Goal: Transaction & Acquisition: Purchase product/service

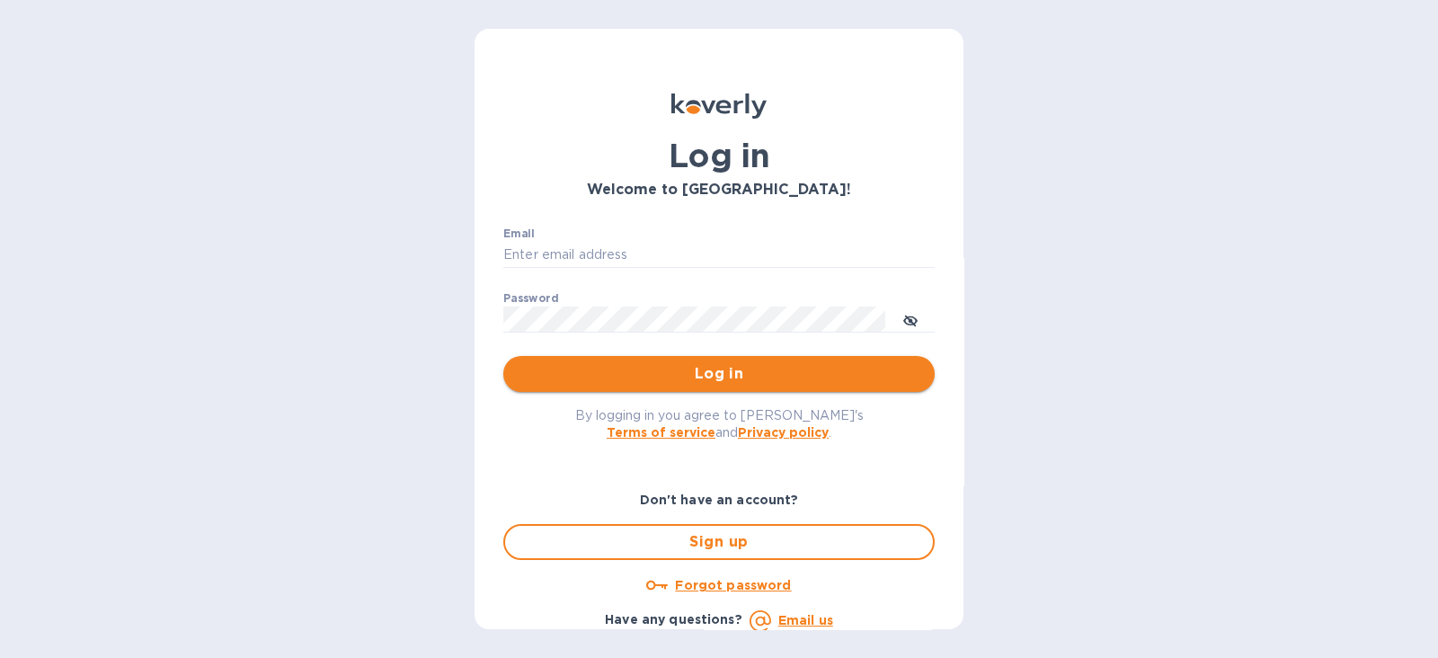
type input "[PERSON_NAME][EMAIL_ADDRESS][PERSON_NAME][DOMAIN_NAME]"
click at [745, 381] on span "Log in" at bounding box center [719, 374] width 403 height 22
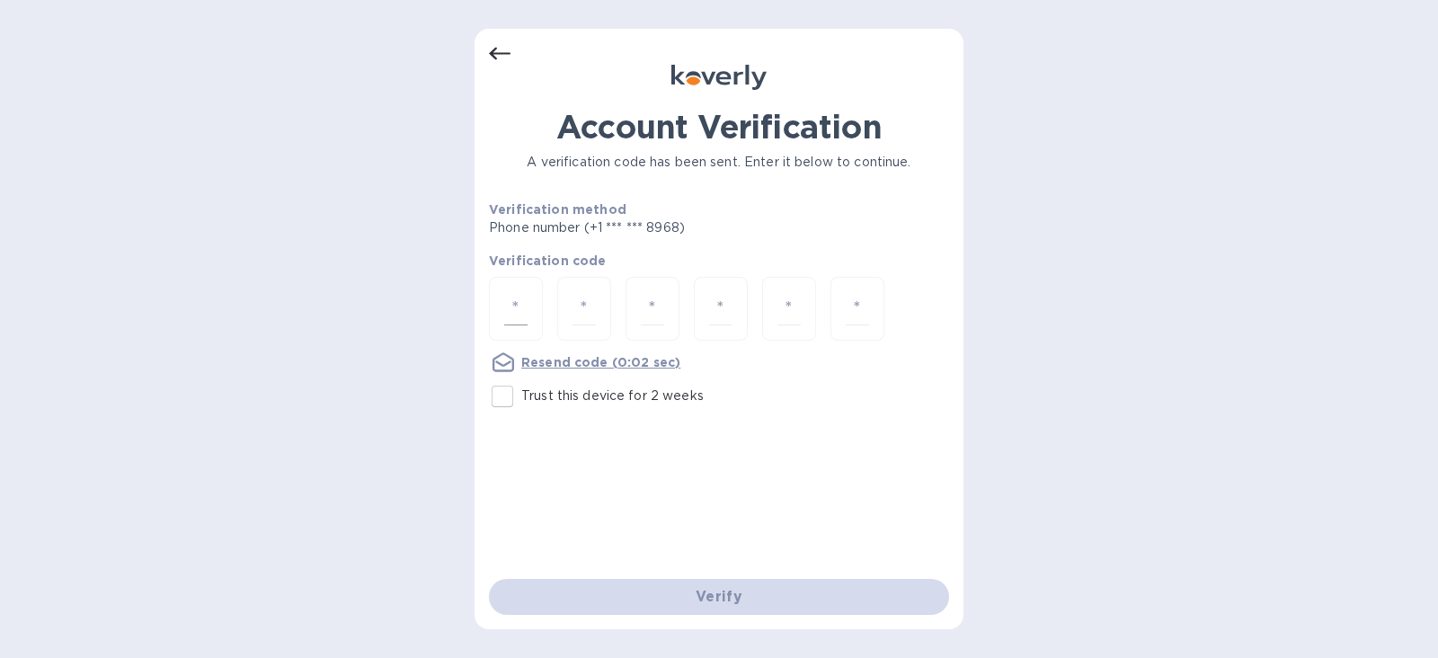
click at [512, 310] on input "number" at bounding box center [515, 308] width 23 height 33
type input "2"
type input "8"
type input "9"
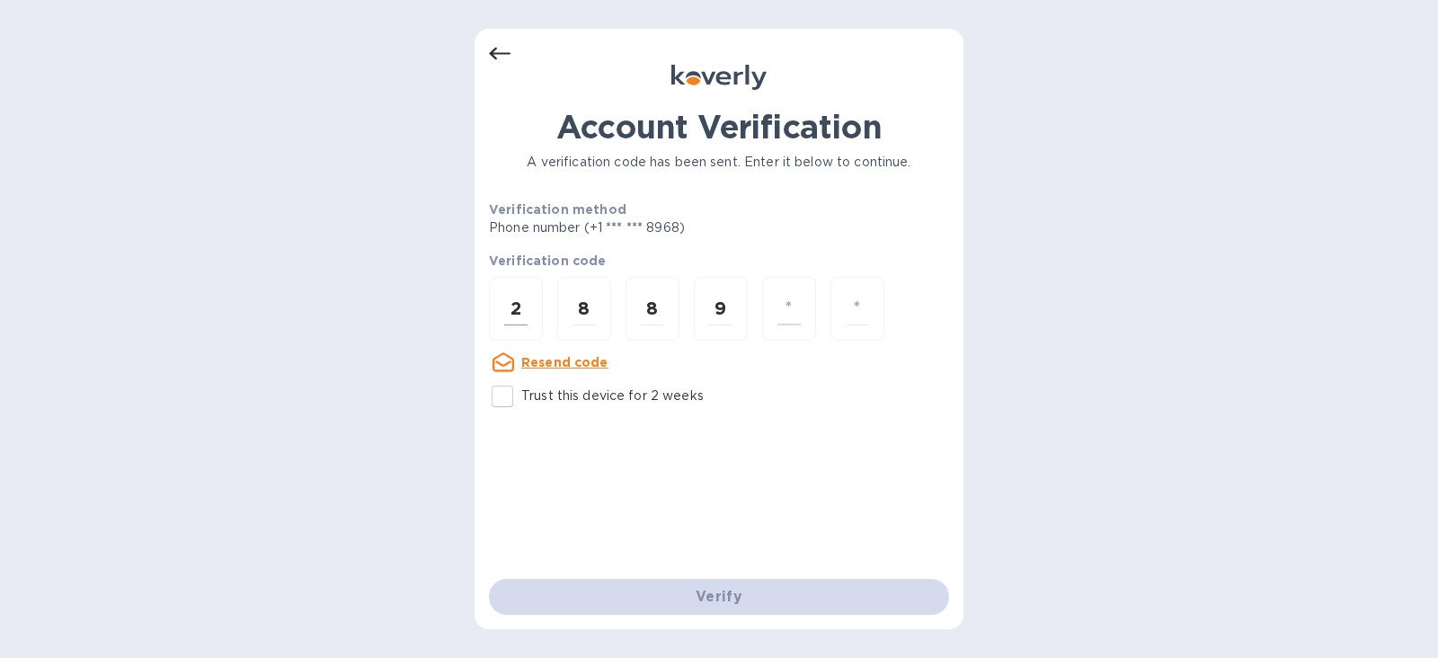
type input "0"
type input "5"
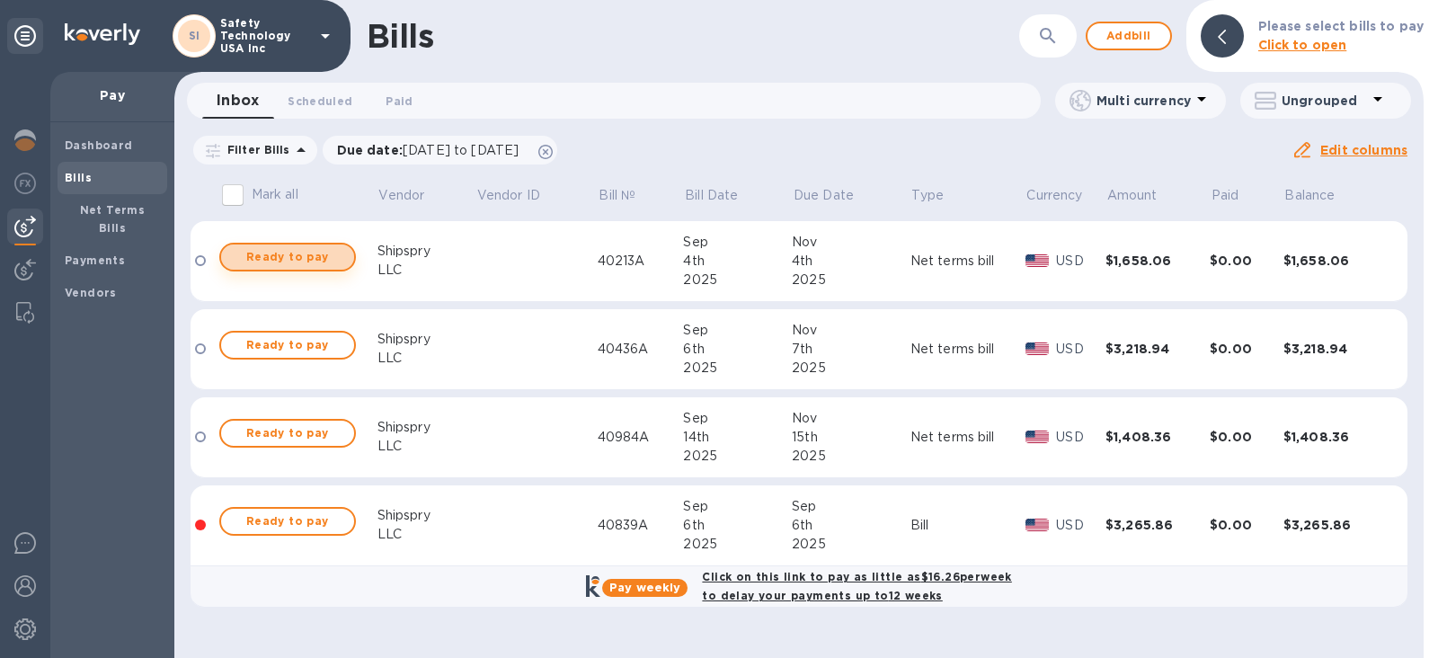
click at [296, 254] on span "Ready to pay" at bounding box center [288, 257] width 104 height 22
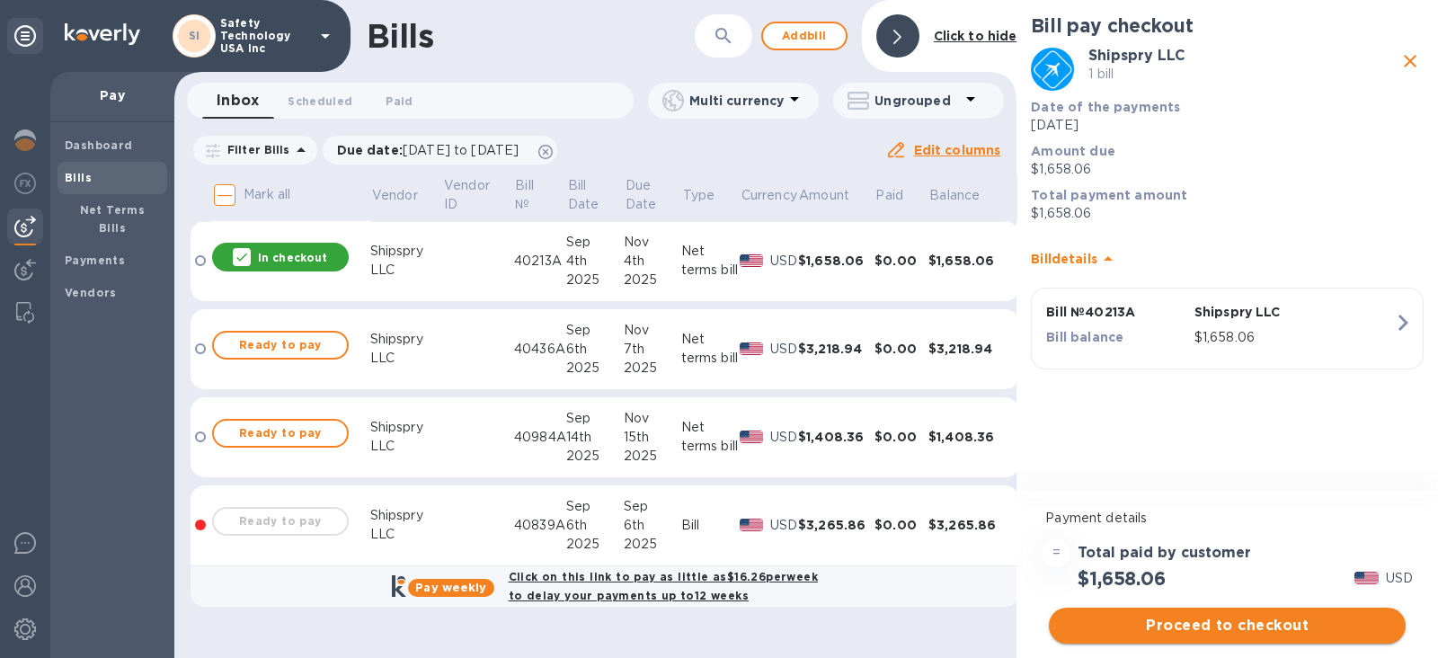
click at [1155, 619] on span "Proceed to checkout" at bounding box center [1227, 626] width 328 height 22
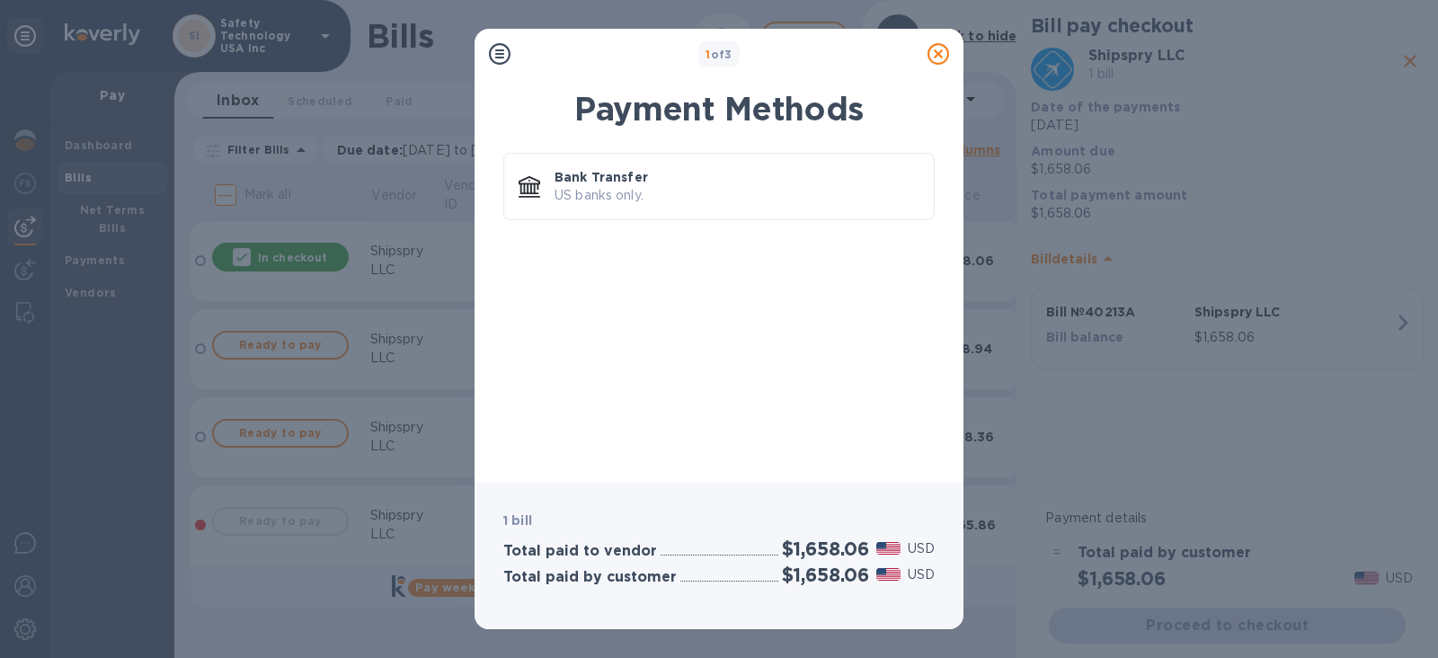
click at [938, 55] on icon at bounding box center [939, 54] width 22 height 22
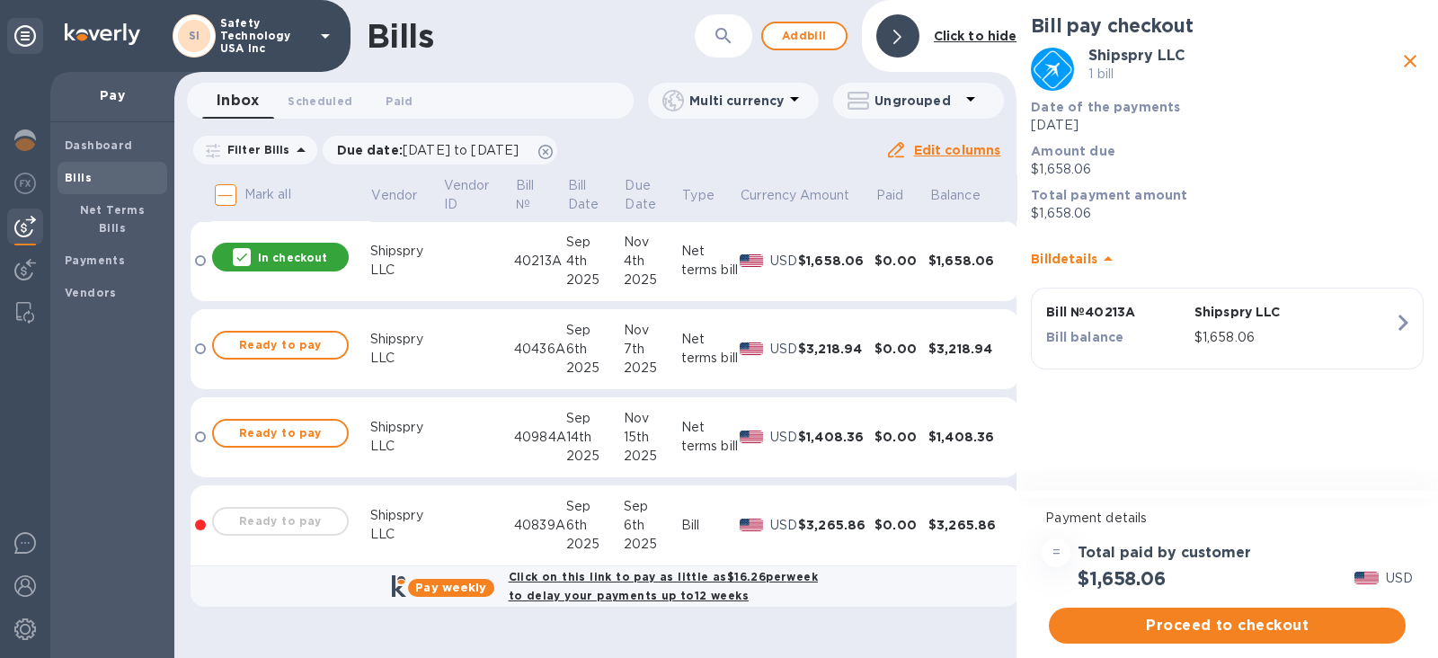
click at [198, 260] on div at bounding box center [200, 260] width 11 height 11
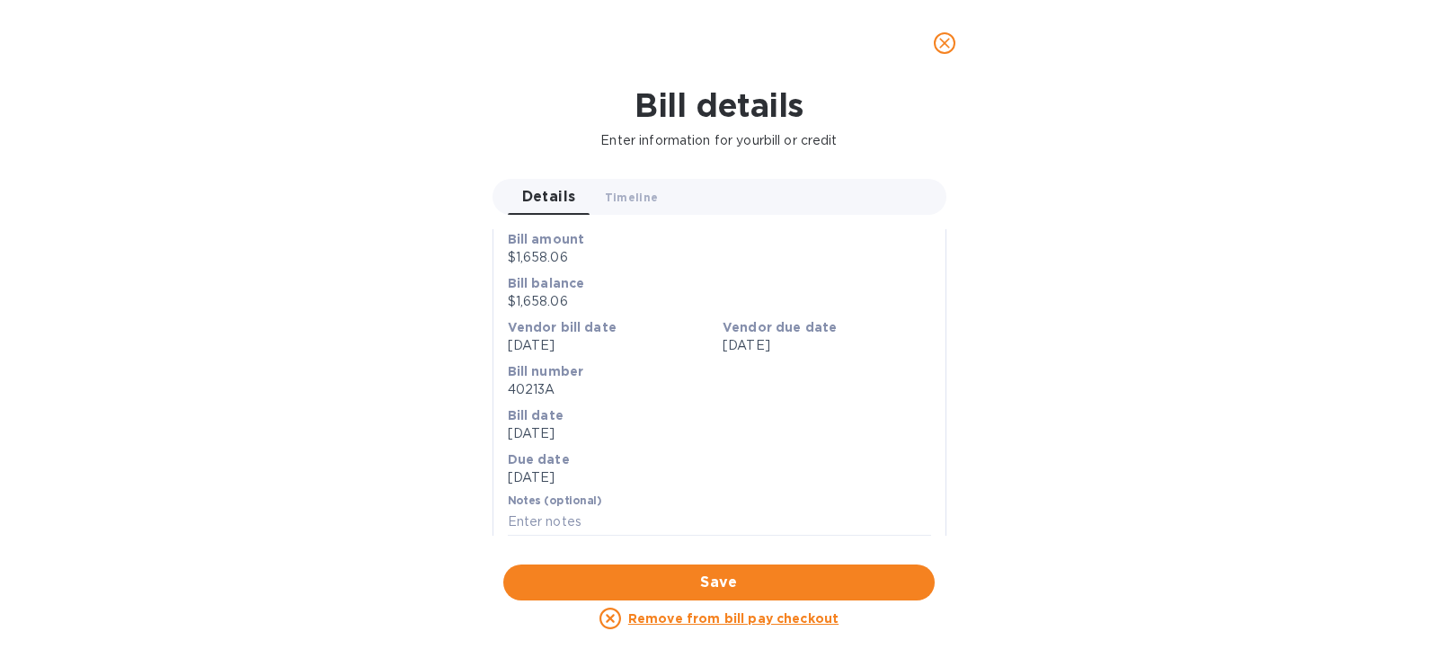
scroll to position [182, 0]
click at [947, 42] on icon "close" at bounding box center [945, 43] width 18 height 18
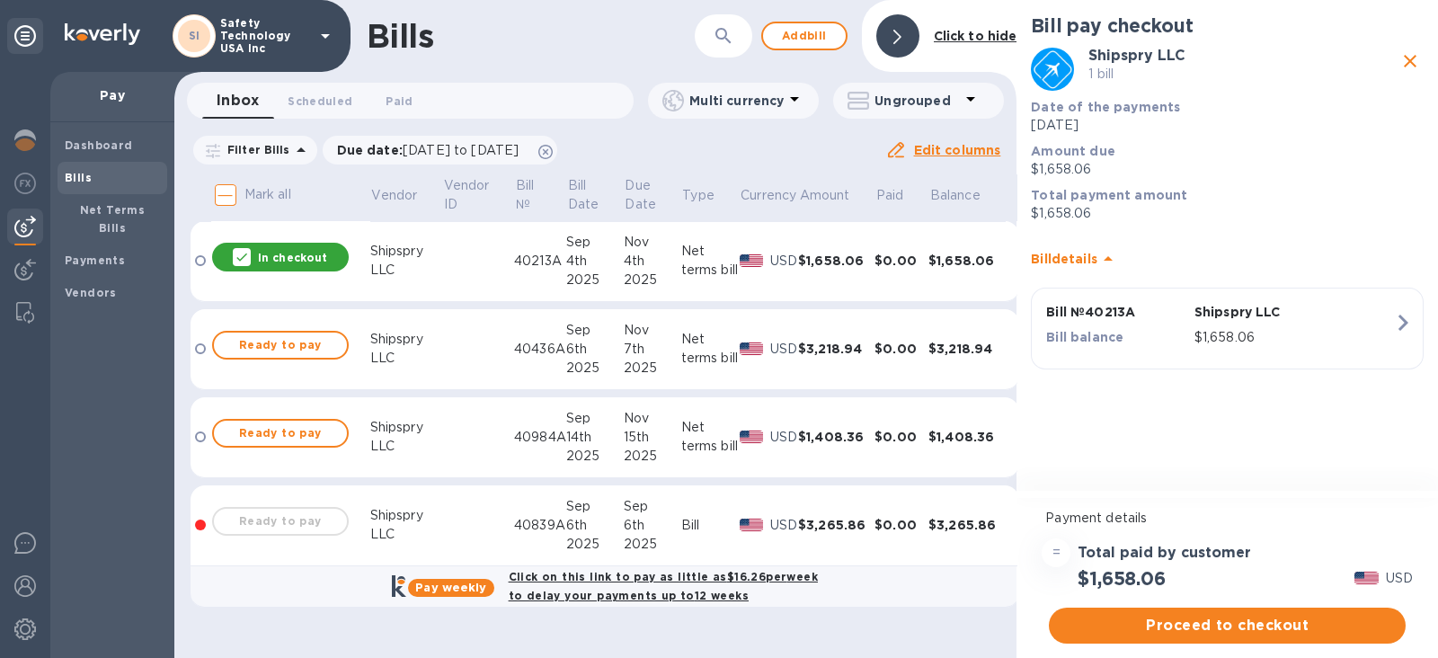
click at [1411, 58] on icon "close" at bounding box center [1411, 61] width 22 height 22
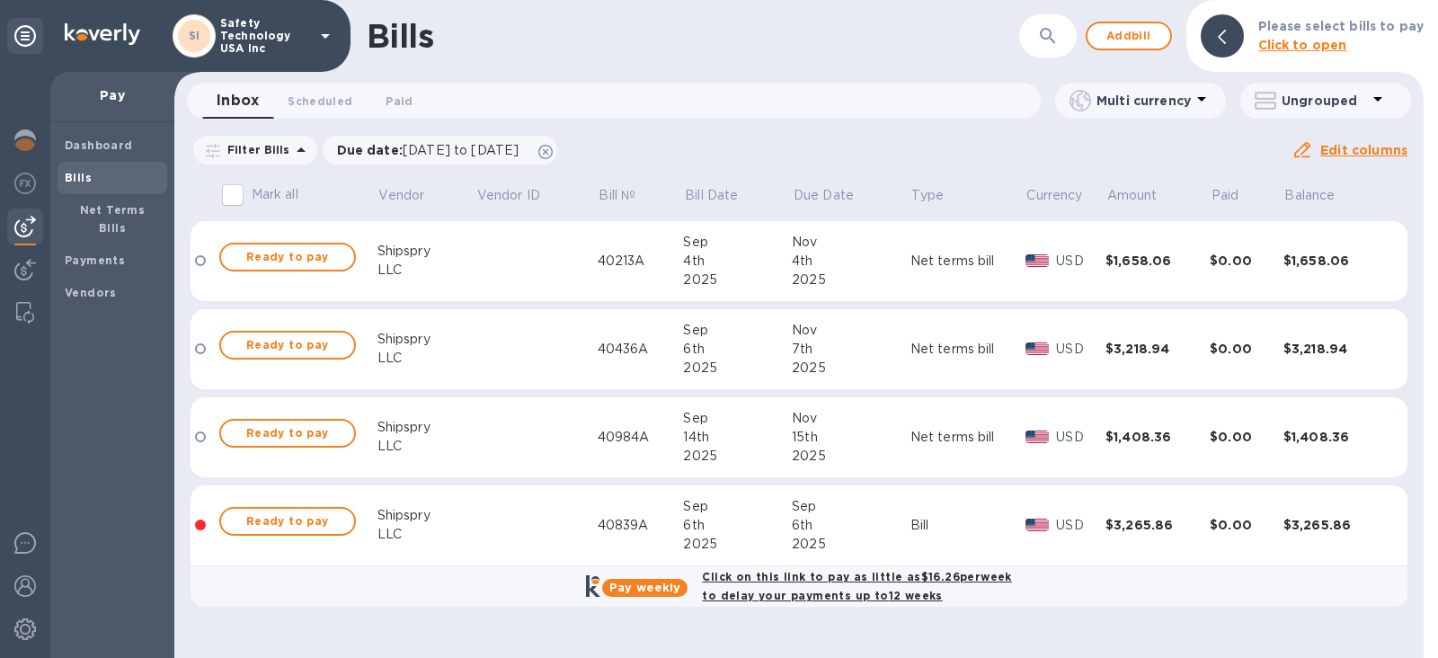
click at [759, 528] on div "6th" at bounding box center [737, 525] width 109 height 19
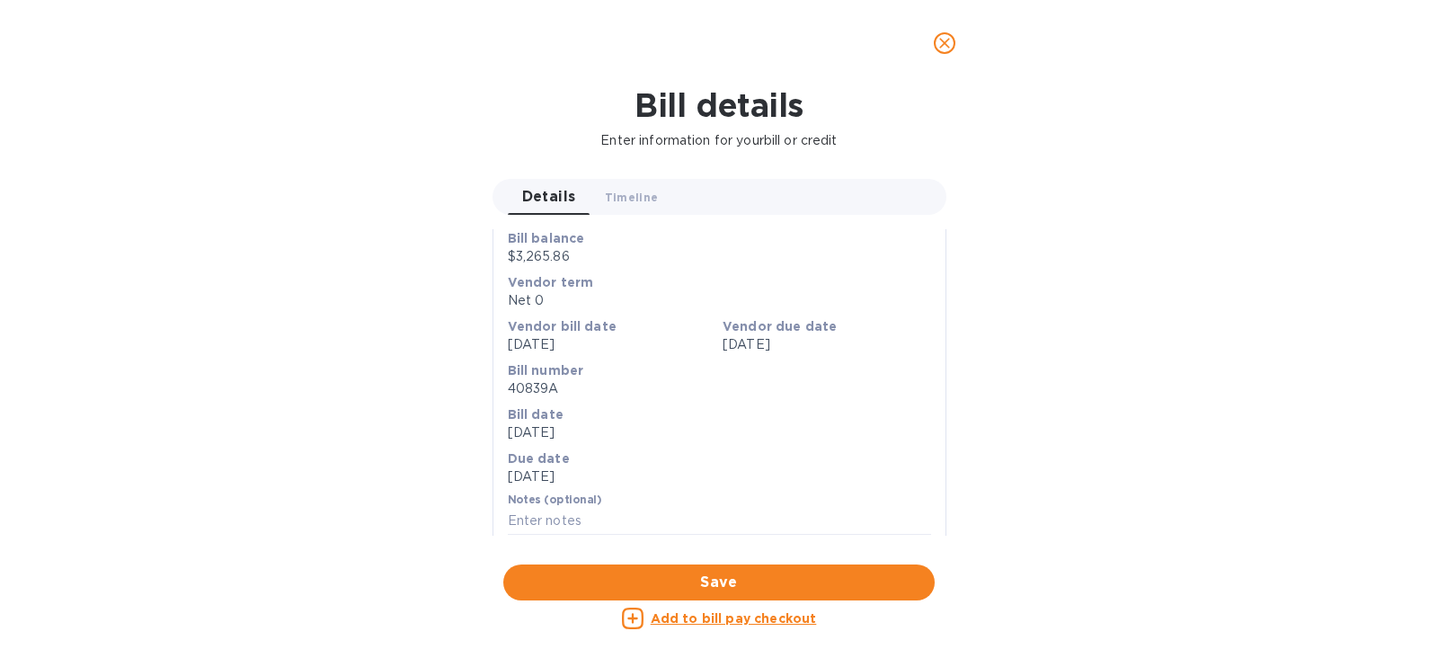
scroll to position [227, 0]
click at [691, 618] on u "Add to bill pay checkout" at bounding box center [734, 618] width 166 height 14
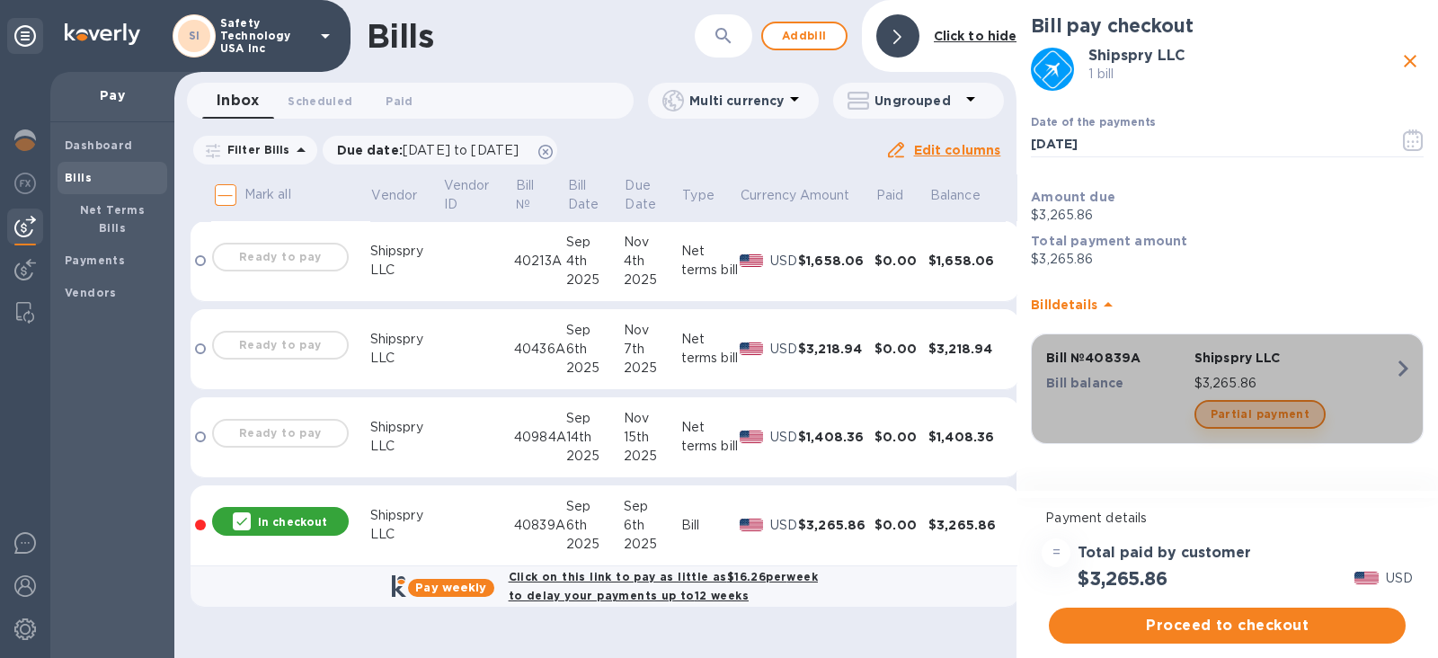
click at [1277, 414] on span "Partial payment" at bounding box center [1260, 415] width 99 height 22
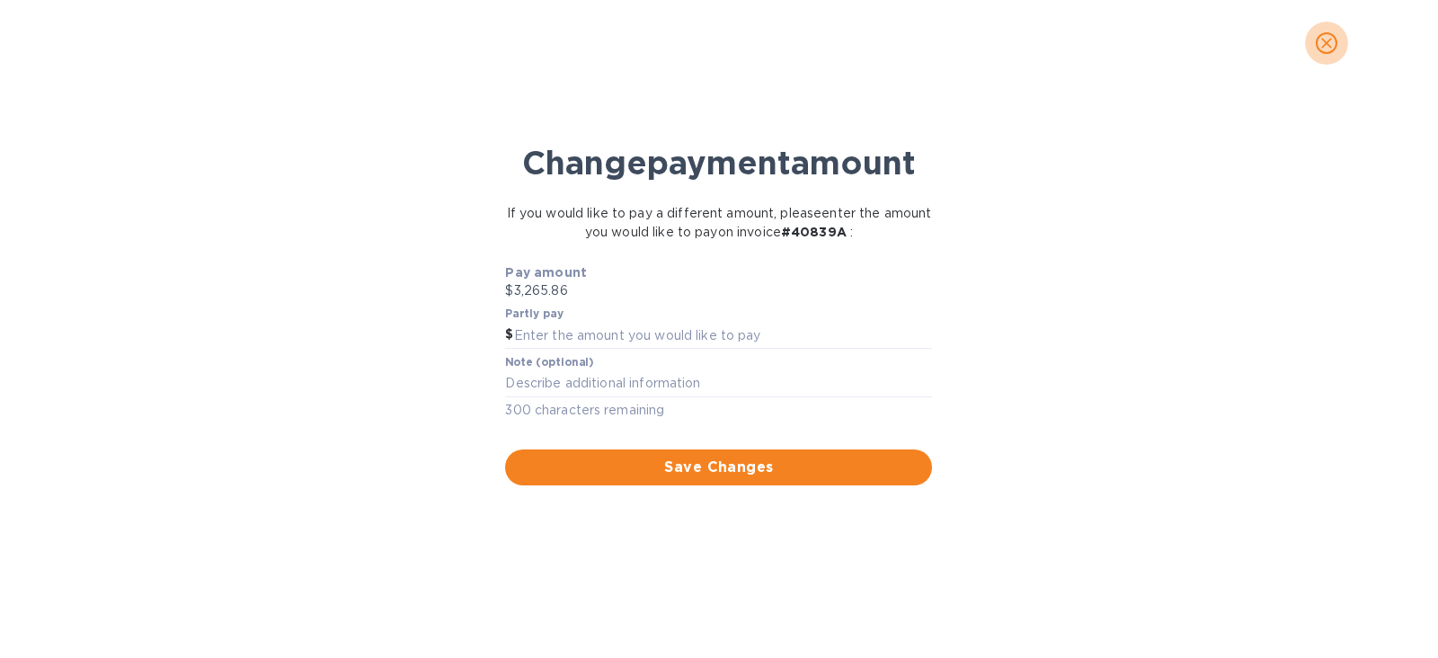
click at [1322, 40] on icon "close" at bounding box center [1327, 43] width 18 height 18
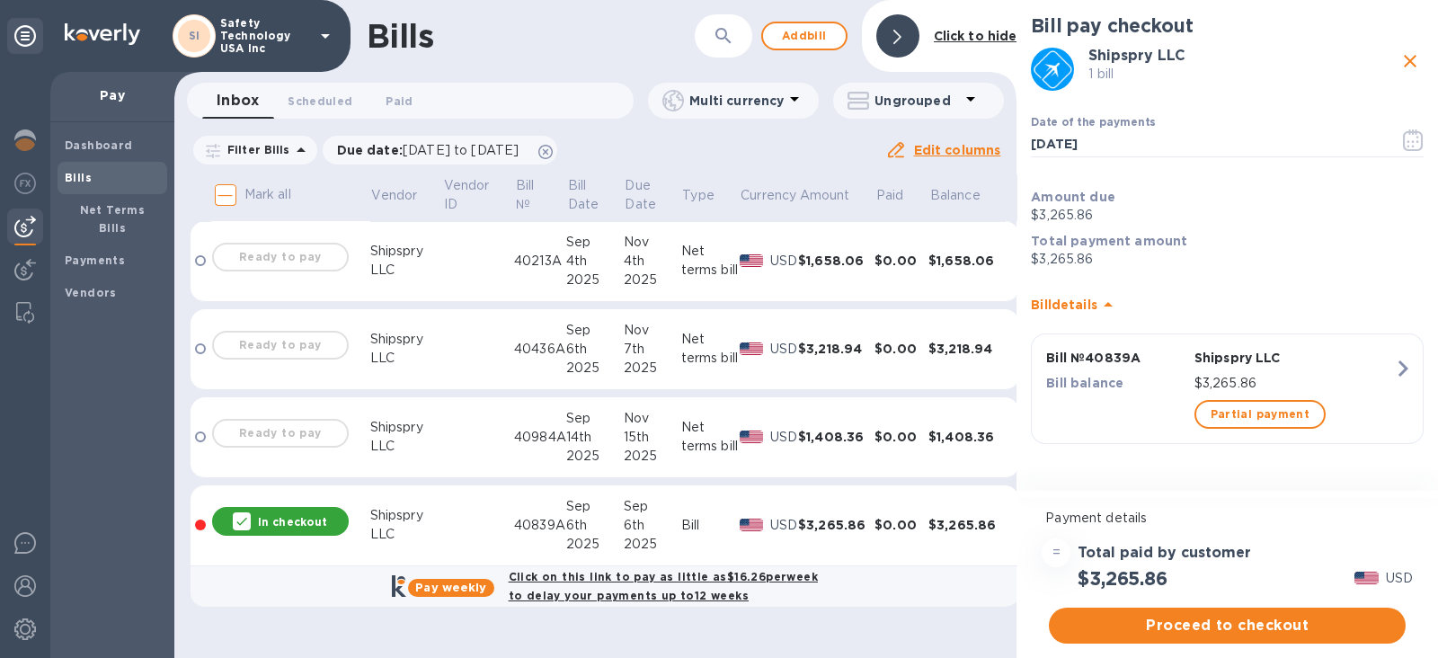
click at [1405, 59] on icon "close" at bounding box center [1411, 61] width 22 height 22
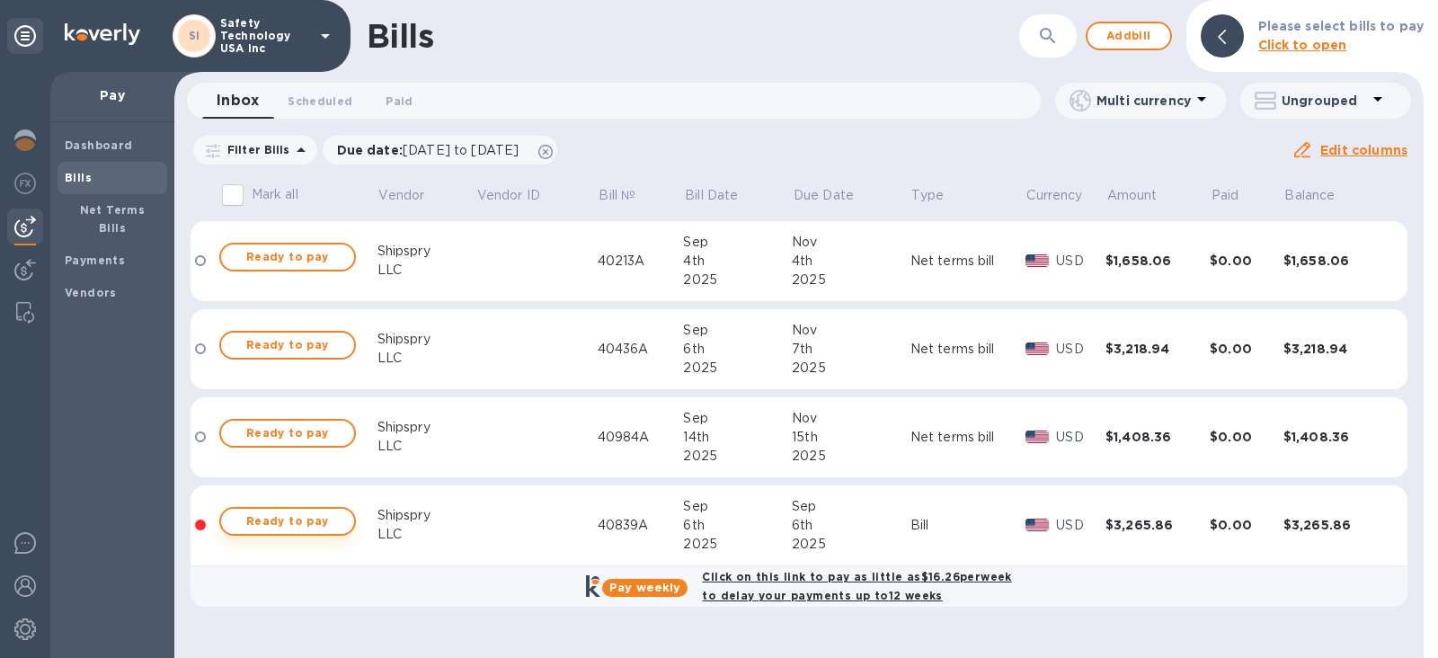
click at [289, 527] on span "Ready to pay" at bounding box center [288, 522] width 104 height 22
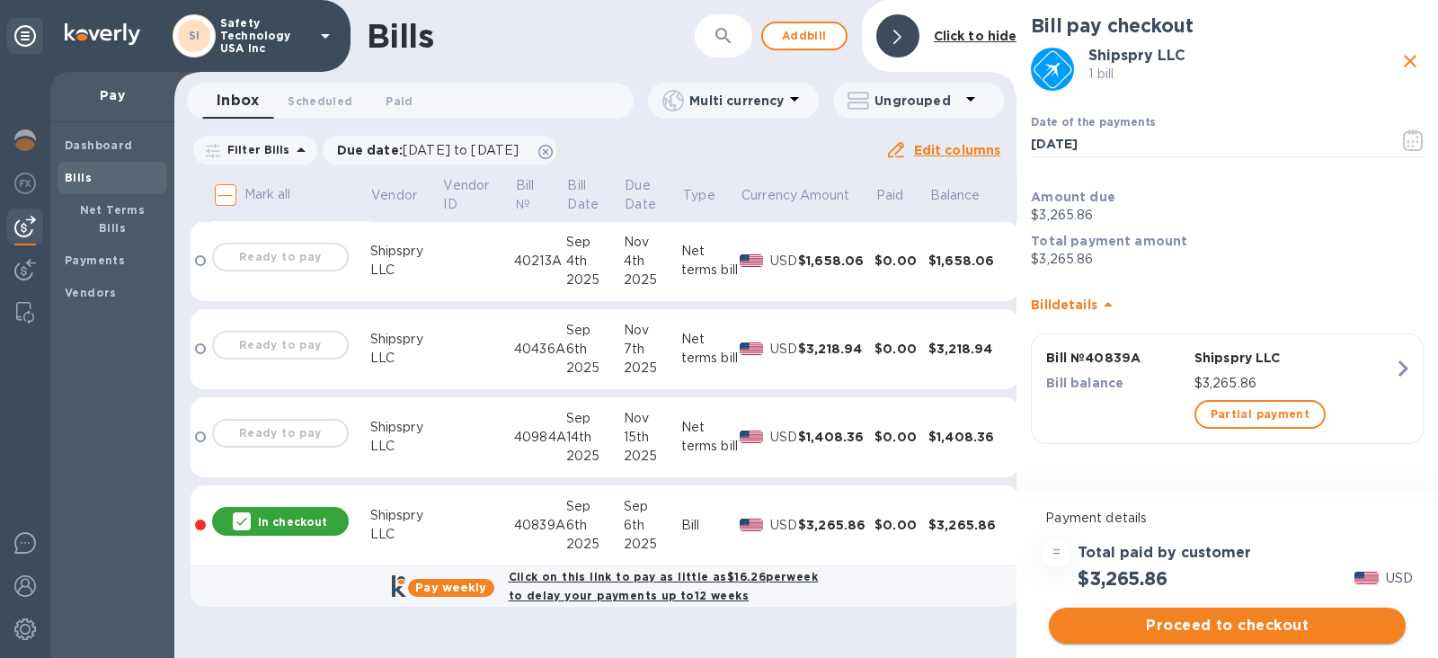
click at [1232, 631] on span "Proceed to checkout" at bounding box center [1227, 626] width 328 height 22
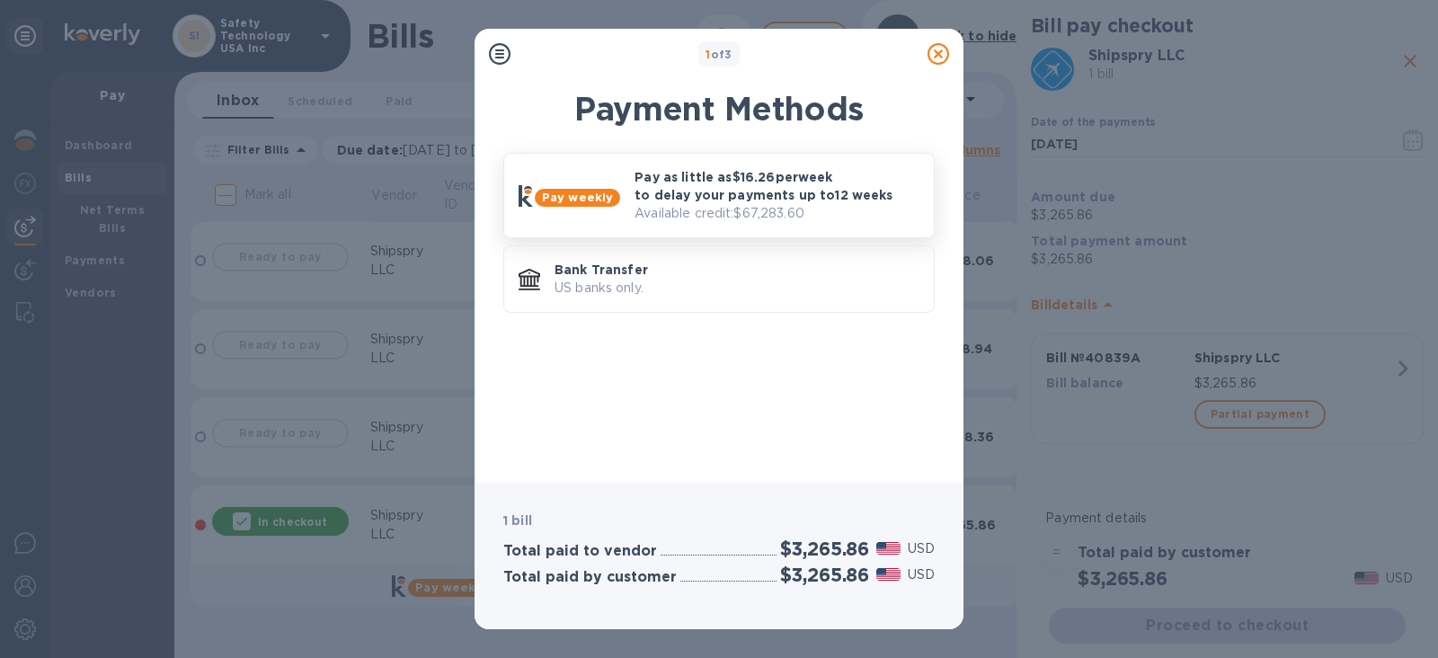
click at [741, 189] on p "Pay as little as $16.26 per week to delay your payments up to 12 weeks" at bounding box center [777, 186] width 285 height 36
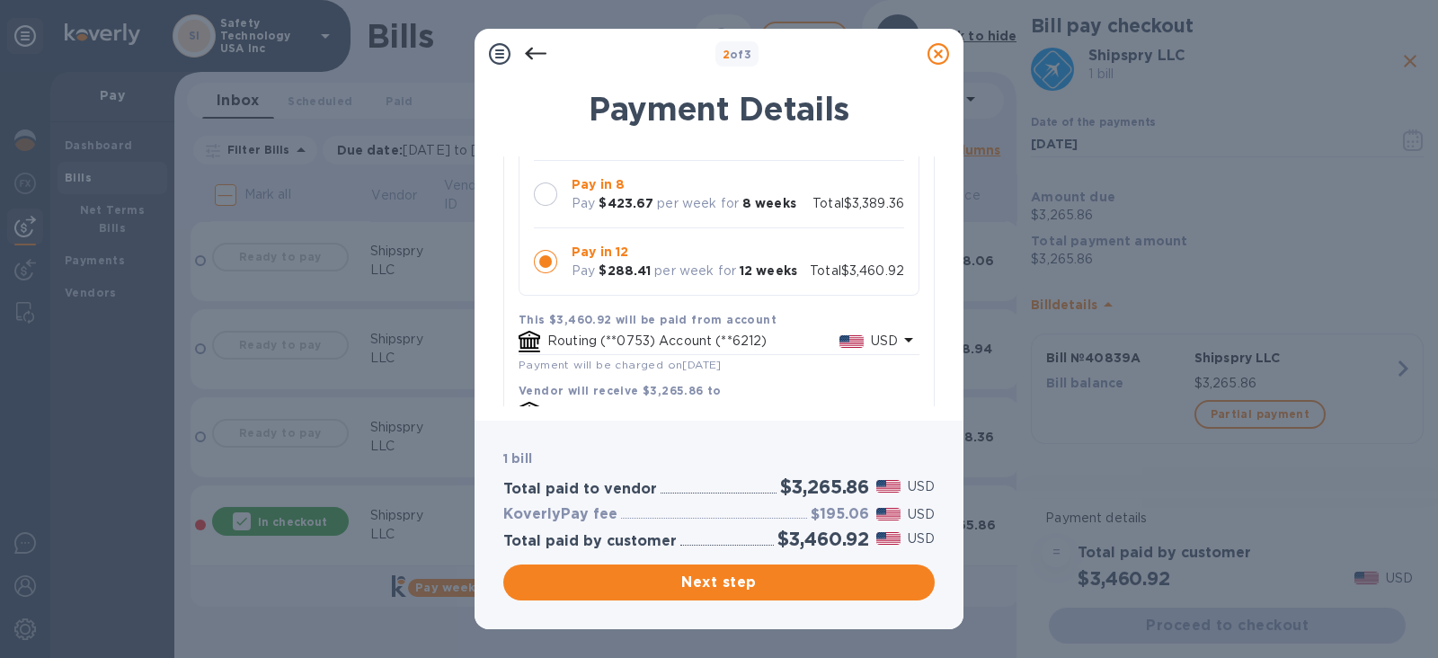
scroll to position [327, 0]
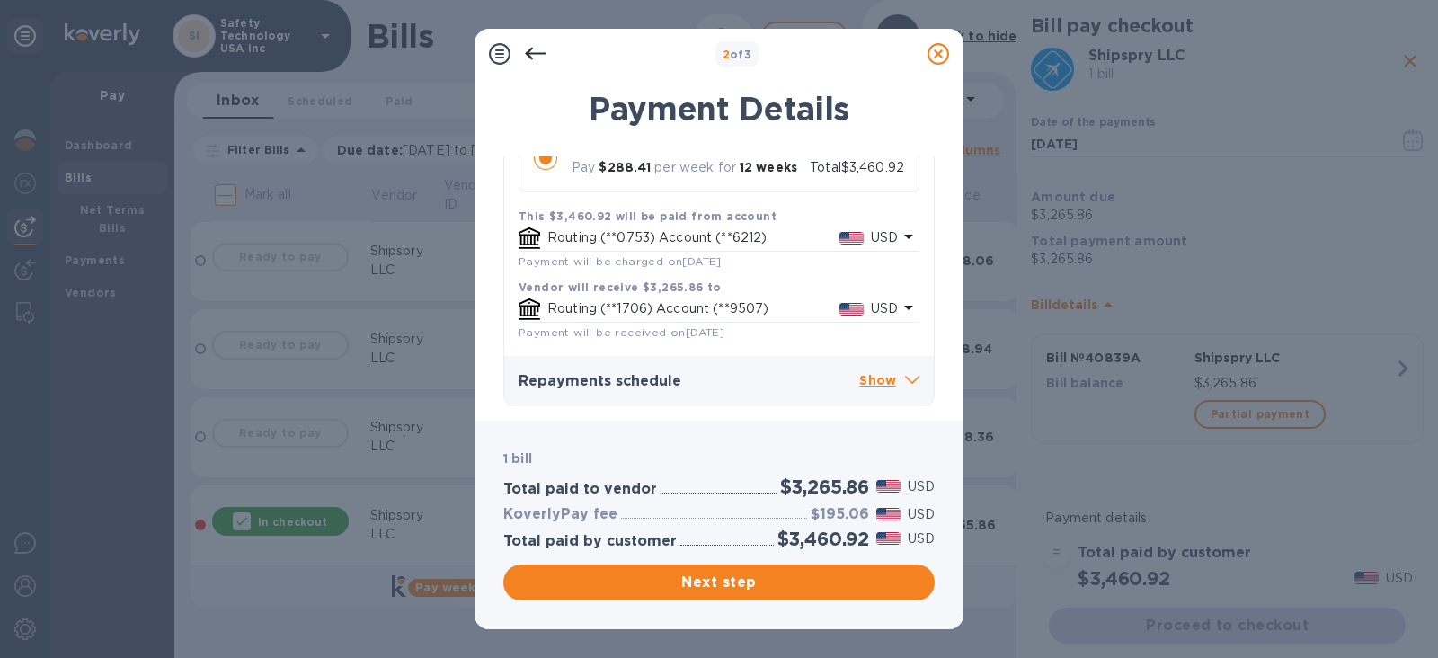
click at [872, 374] on p "Show" at bounding box center [889, 381] width 60 height 22
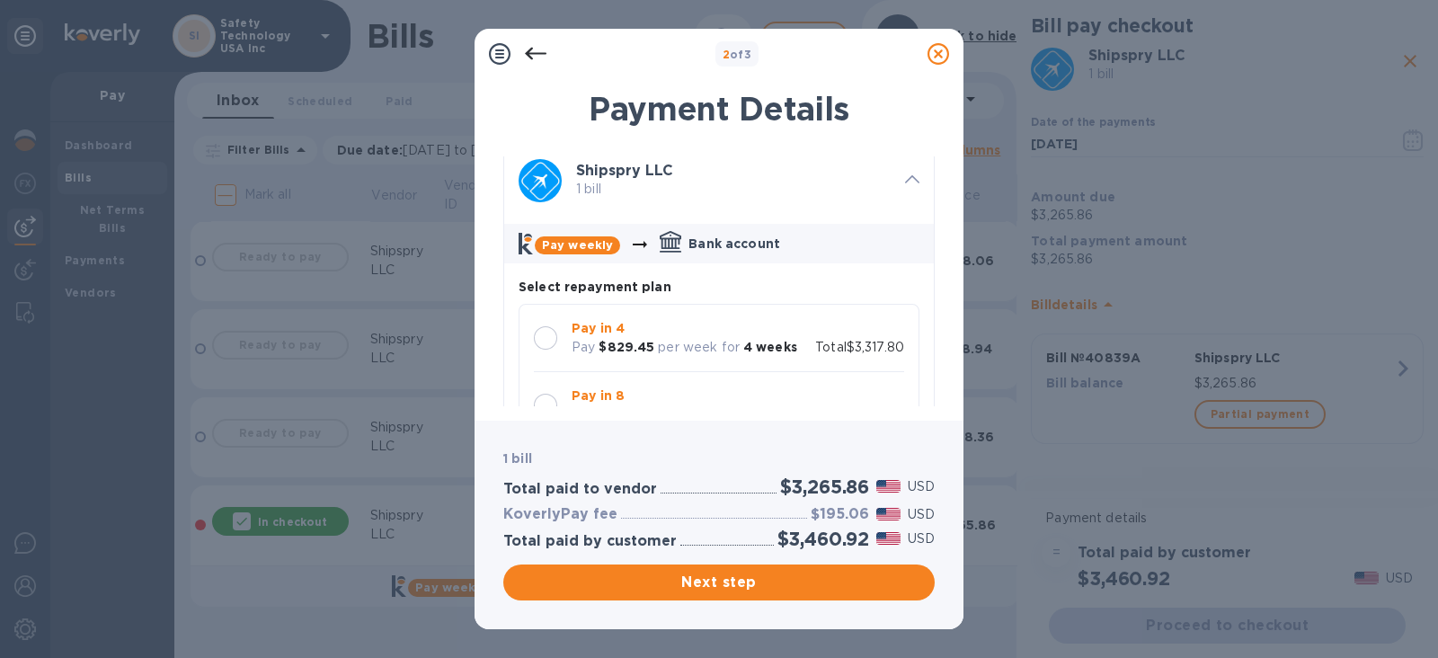
scroll to position [238, 0]
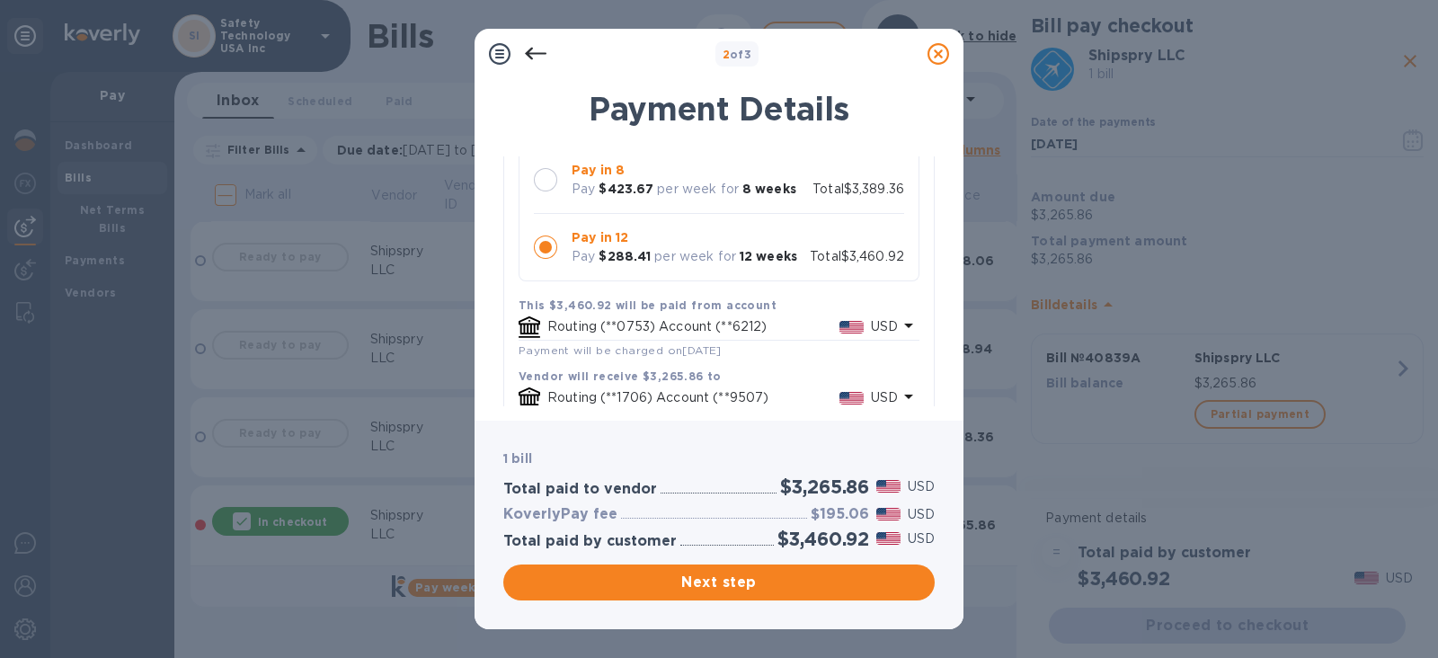
click at [938, 52] on icon at bounding box center [939, 54] width 22 height 22
